Goal: Complete application form

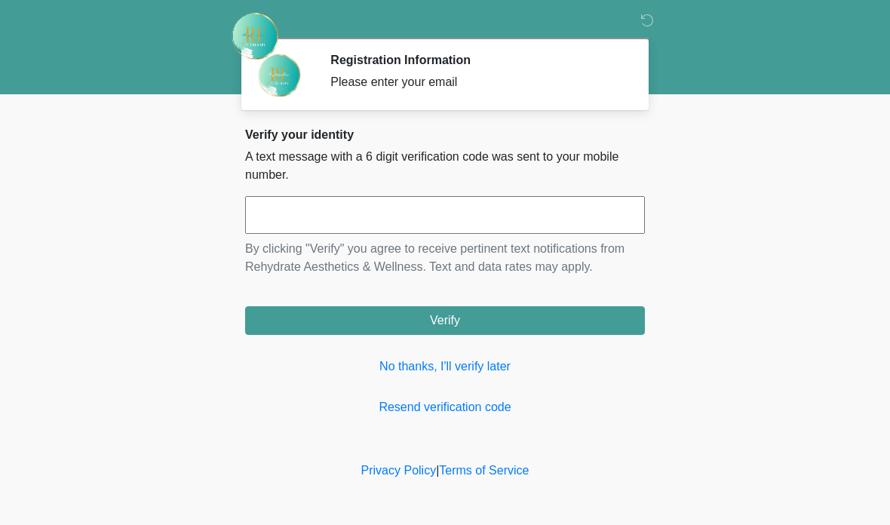
click at [476, 360] on link "No thanks, I'll verify later" at bounding box center [445, 366] width 400 height 18
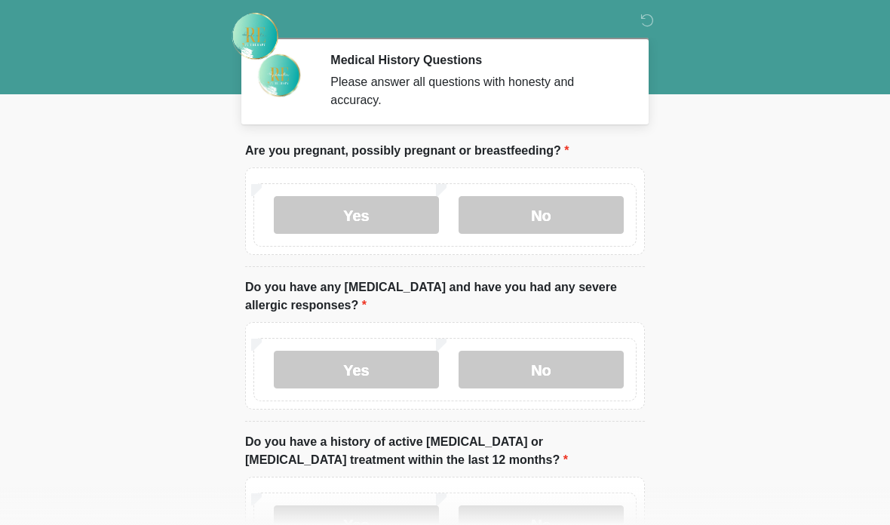
click at [555, 216] on label "No" at bounding box center [540, 215] width 165 height 38
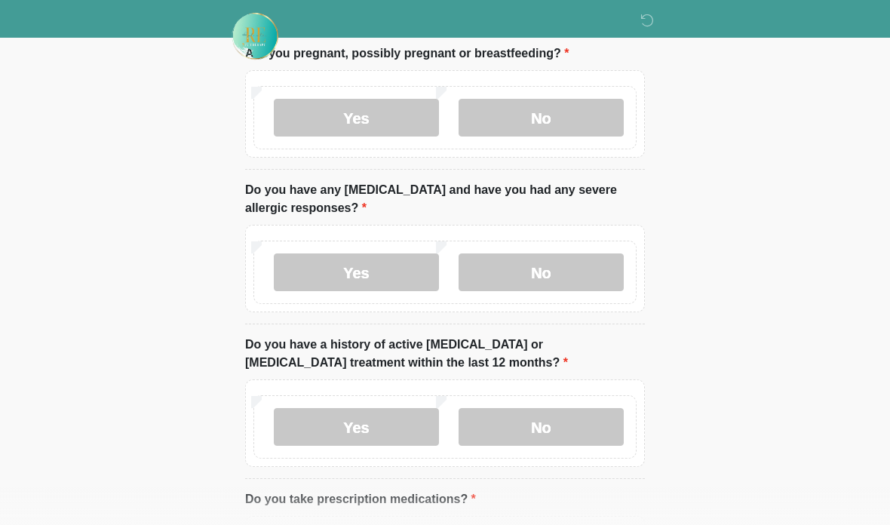
scroll to position [101, 0]
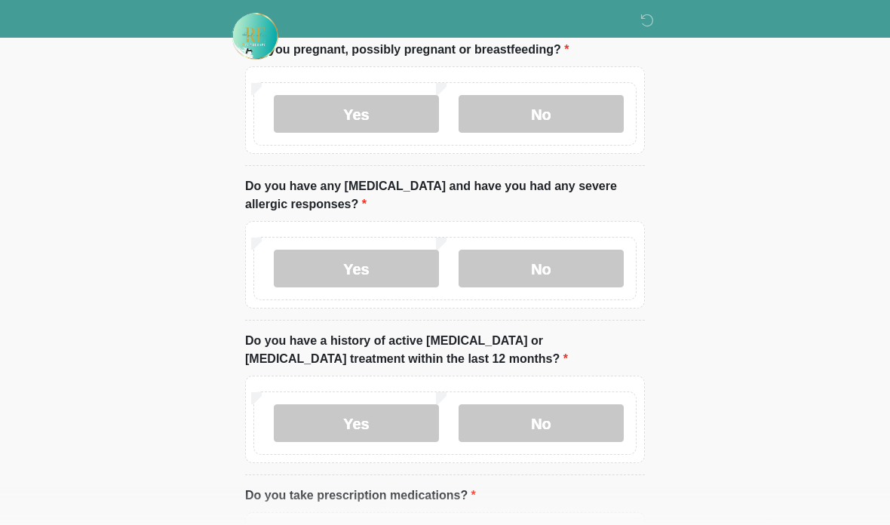
click at [582, 271] on label "No" at bounding box center [540, 269] width 165 height 38
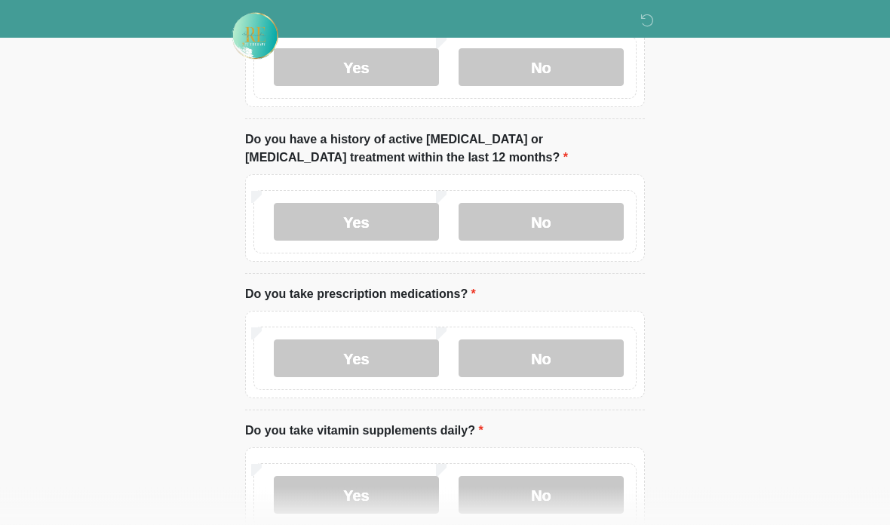
scroll to position [302, 0]
click at [615, 233] on label "No" at bounding box center [540, 222] width 165 height 38
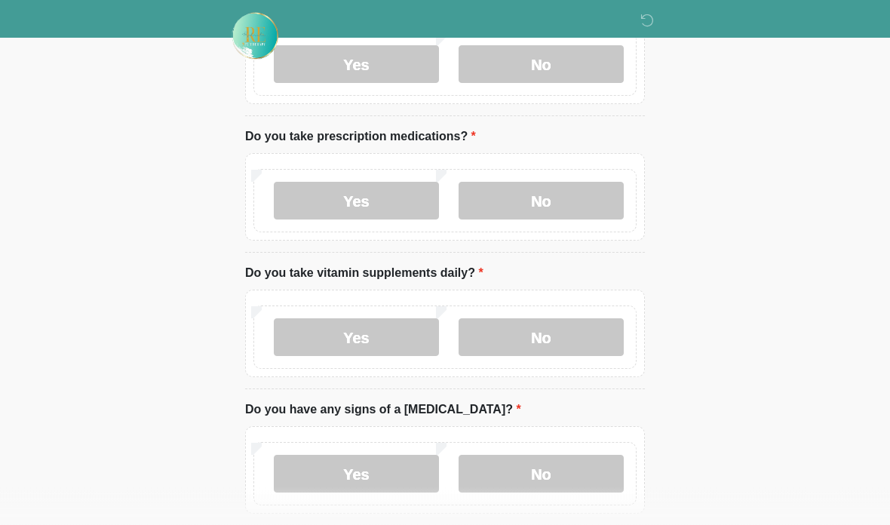
click at [572, 201] on label "No" at bounding box center [540, 201] width 165 height 38
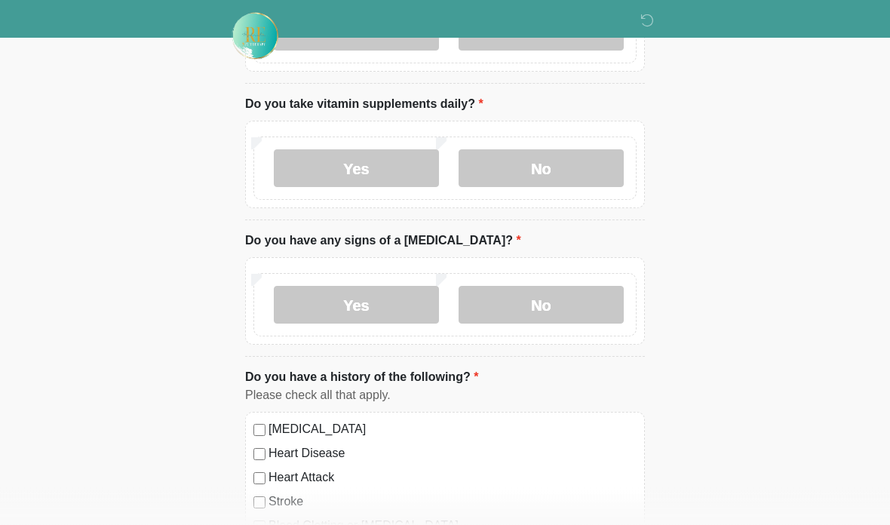
scroll to position [630, 0]
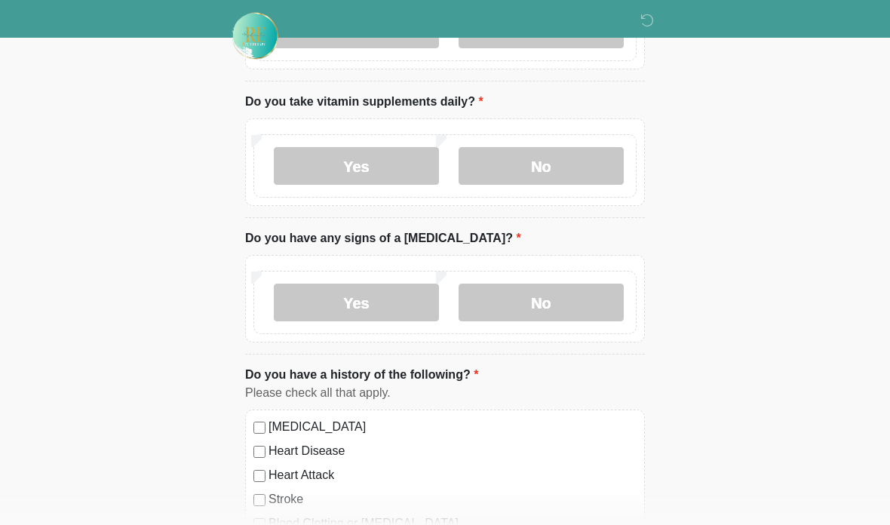
click at [385, 174] on label "Yes" at bounding box center [356, 167] width 165 height 38
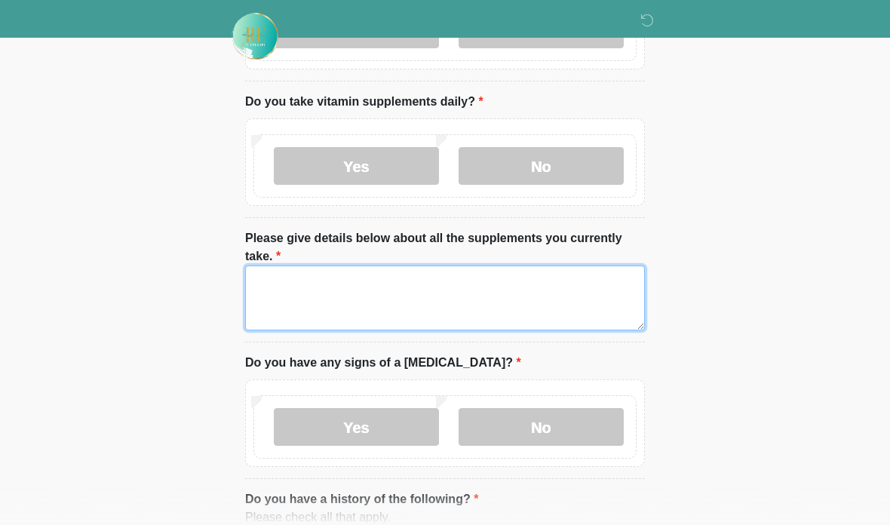
click at [470, 285] on textarea "Please give details below about all the supplements you currently take." at bounding box center [445, 297] width 400 height 65
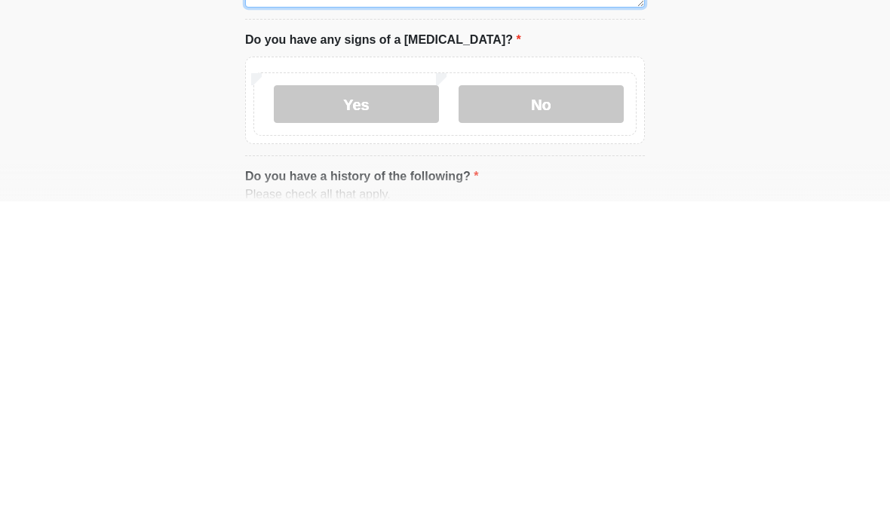
type textarea "*****"
click at [590, 409] on label "No" at bounding box center [540, 428] width 165 height 38
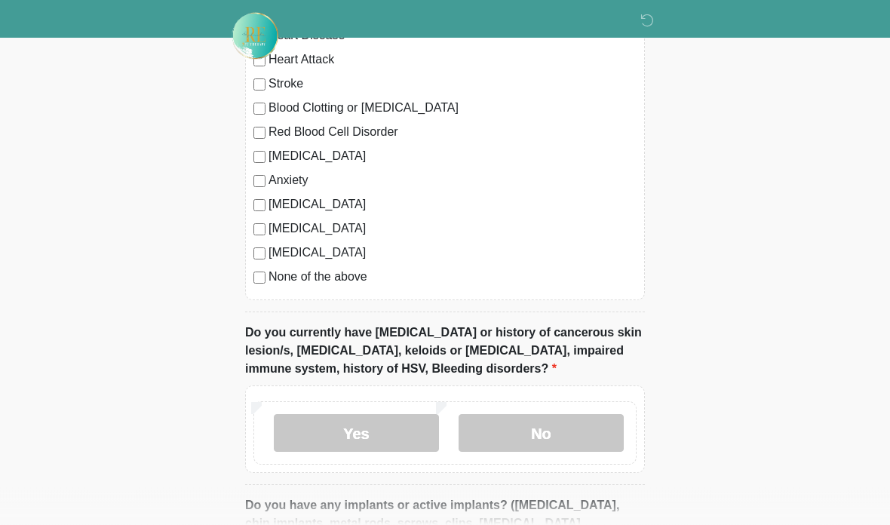
scroll to position [1211, 0]
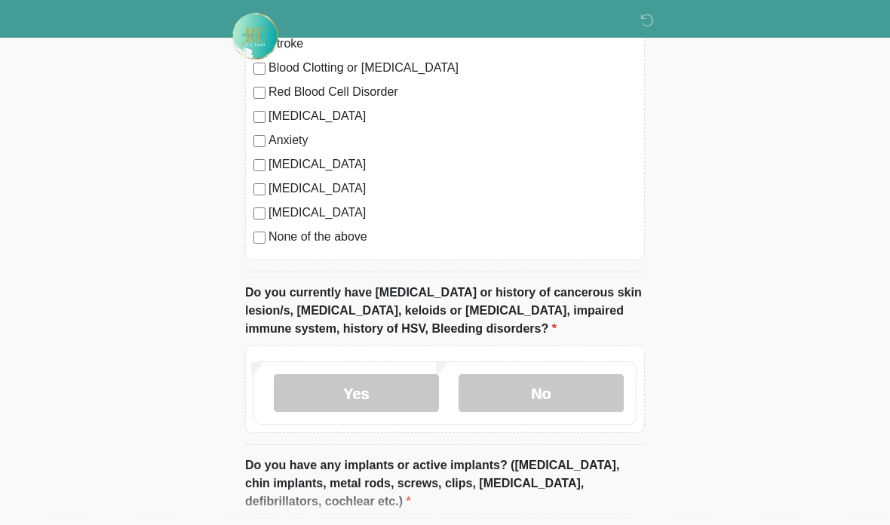
click at [256, 244] on div "High Blood Pressure Heart Disease Heart Attack Stroke Blood Clotting or Bleedin…" at bounding box center [445, 107] width 400 height 306
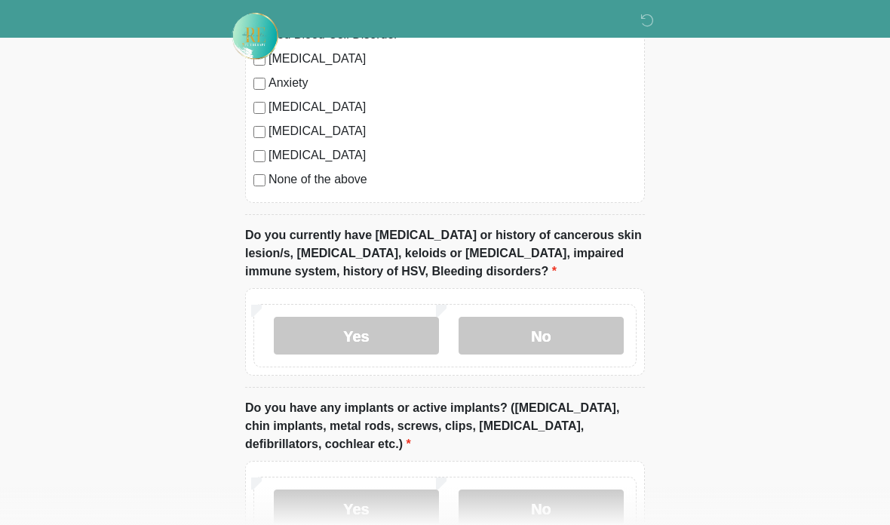
scroll to position [1269, 0]
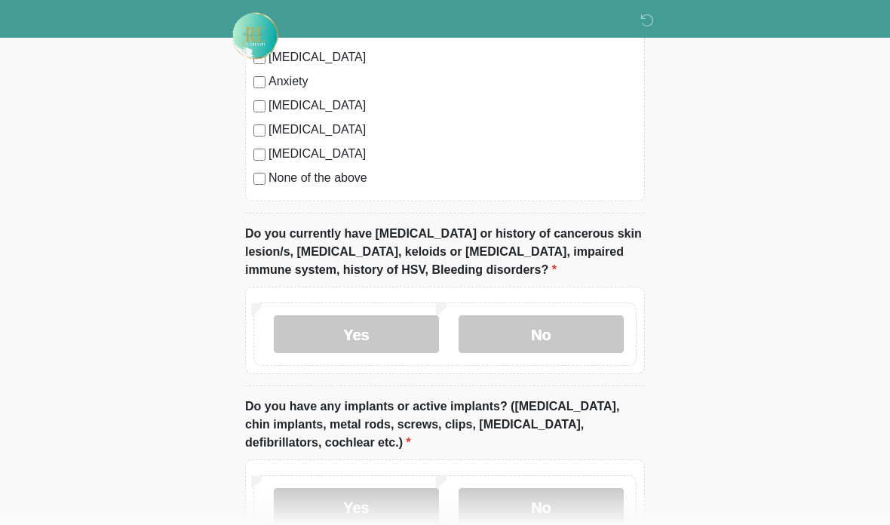
click at [256, 185] on div "High Blood Pressure Heart Disease Heart Attack Stroke Blood Clotting or Bleedin…" at bounding box center [445, 49] width 400 height 306
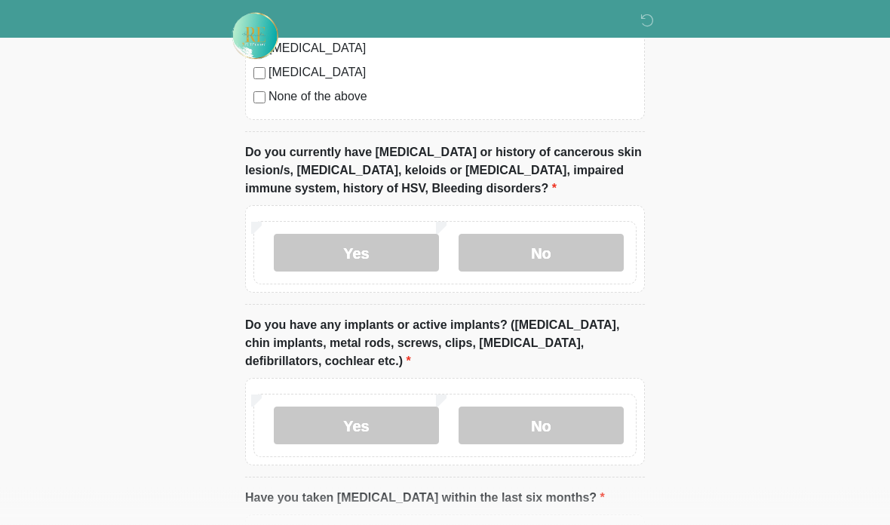
scroll to position [1351, 0]
click at [579, 250] on label "No" at bounding box center [540, 253] width 165 height 38
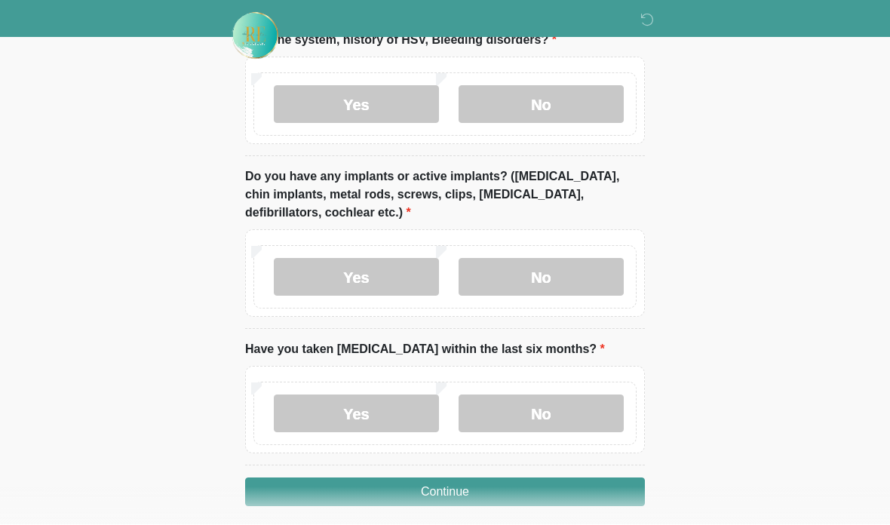
scroll to position [1498, 0]
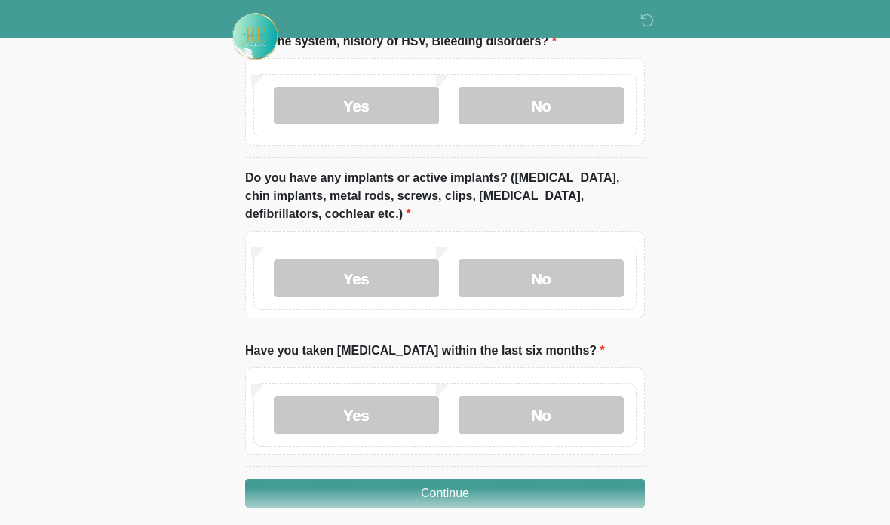
click at [567, 421] on label "No" at bounding box center [540, 415] width 165 height 38
click at [574, 274] on label "No" at bounding box center [540, 278] width 165 height 38
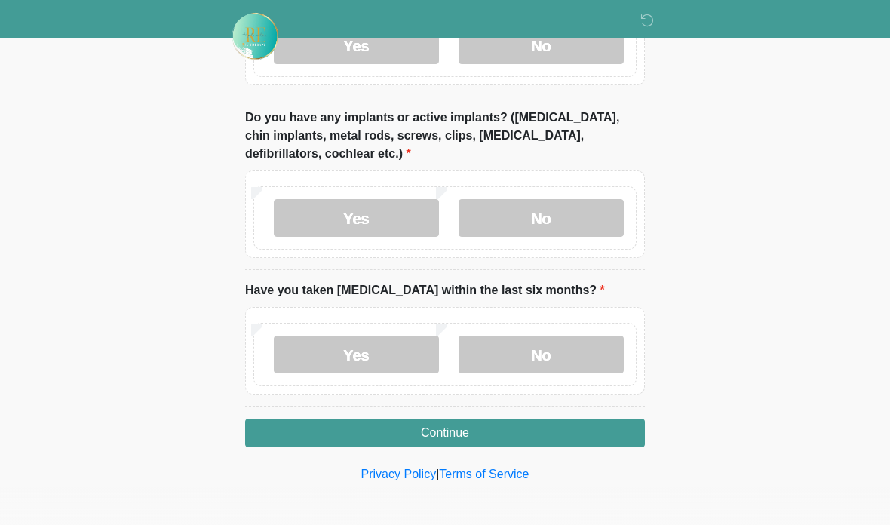
click at [523, 433] on button "Continue" at bounding box center [445, 432] width 400 height 29
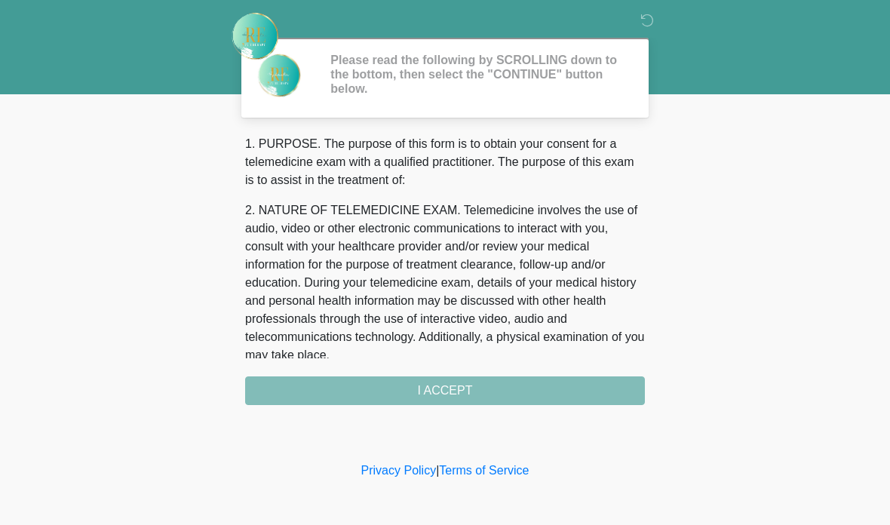
scroll to position [0, 0]
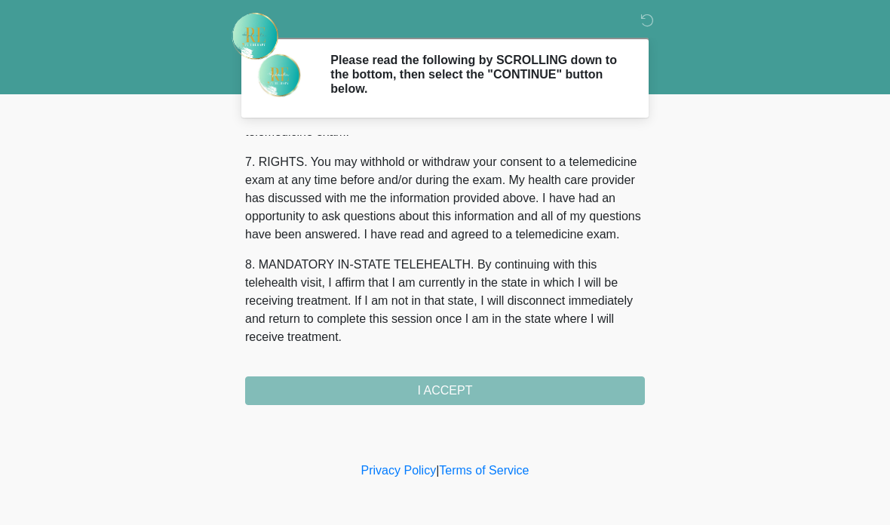
click at [496, 401] on div "1. PURPOSE. The purpose of this form is to obtain your consent for a telemedici…" at bounding box center [445, 270] width 400 height 270
click at [504, 390] on button "I ACCEPT" at bounding box center [445, 390] width 400 height 29
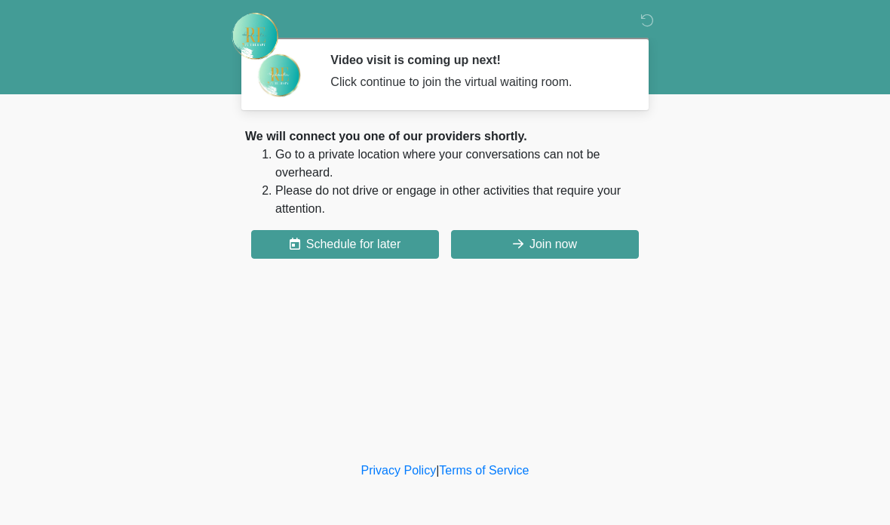
click at [599, 232] on button "Join now" at bounding box center [545, 244] width 188 height 29
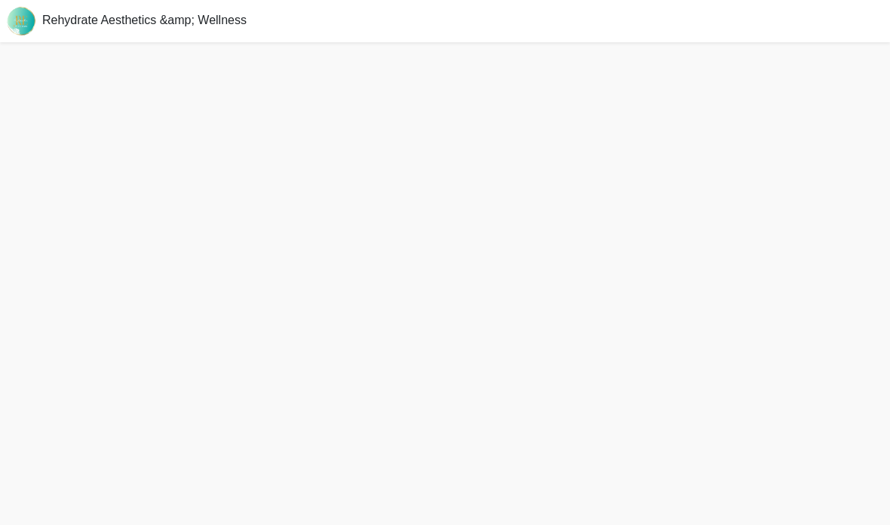
scroll to position [65, 0]
